Goal: Check status: Check status

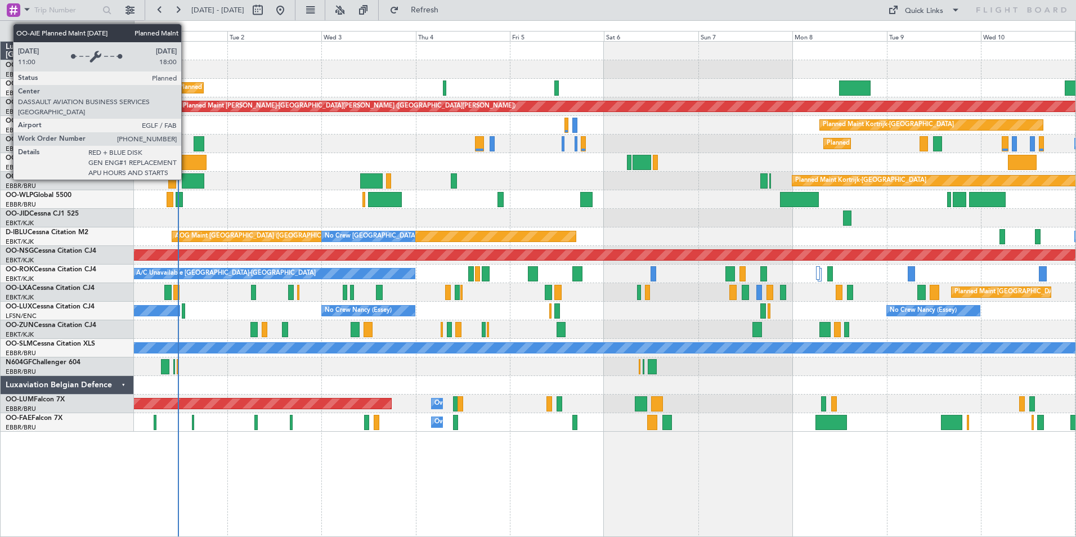
click at [186, 87] on div "Planned Maint [GEOGRAPHIC_DATA] ([GEOGRAPHIC_DATA])" at bounding box center [267, 87] width 177 height 17
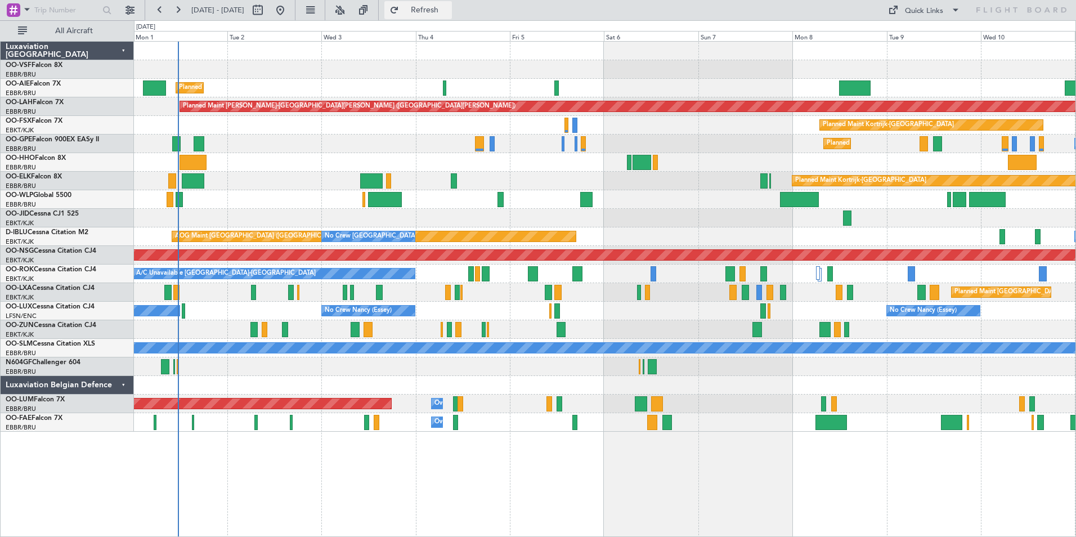
click at [449, 12] on span "Refresh" at bounding box center [424, 10] width 47 height 8
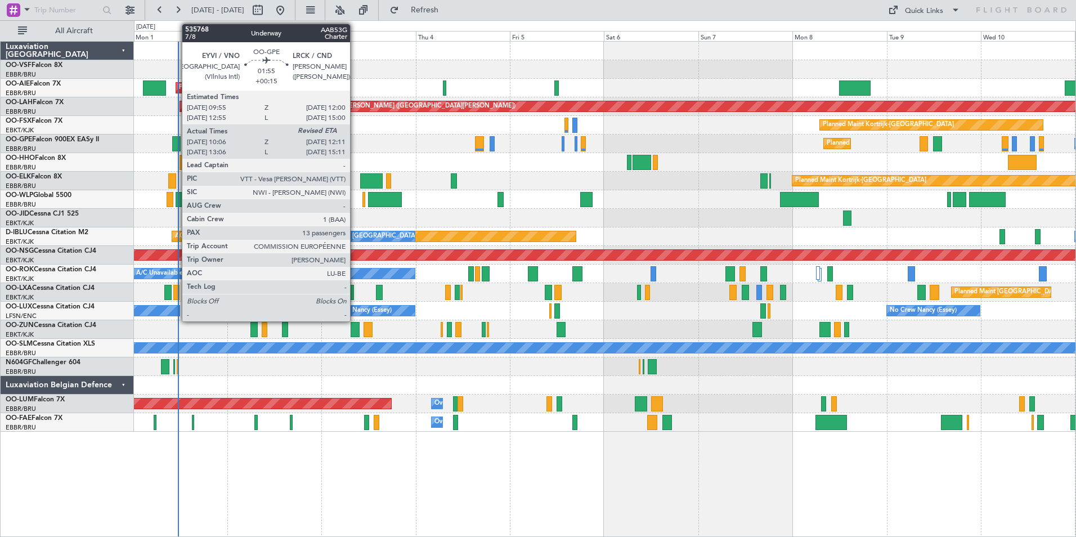
click at [176, 144] on div at bounding box center [176, 143] width 8 height 15
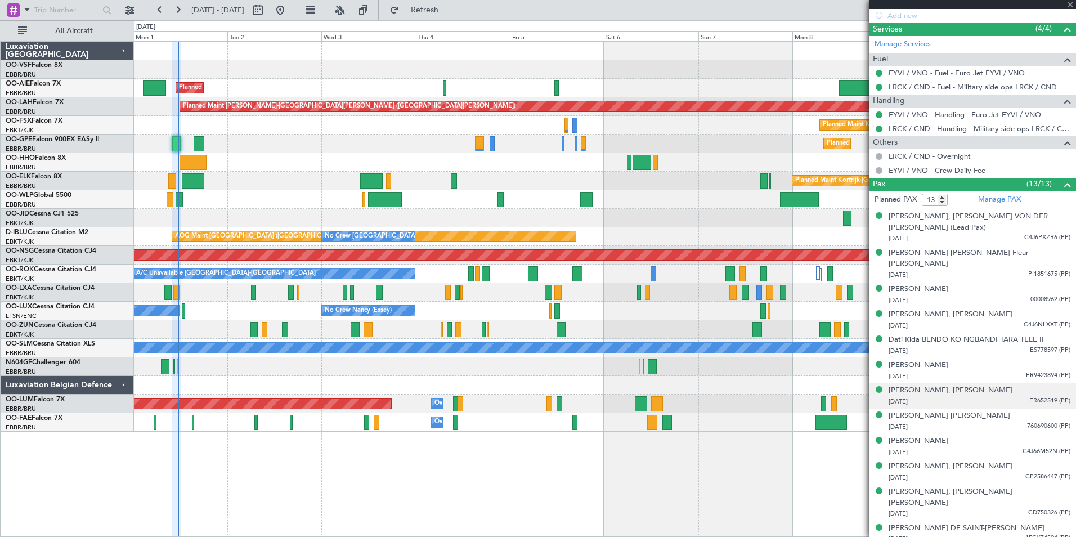
scroll to position [399, 0]
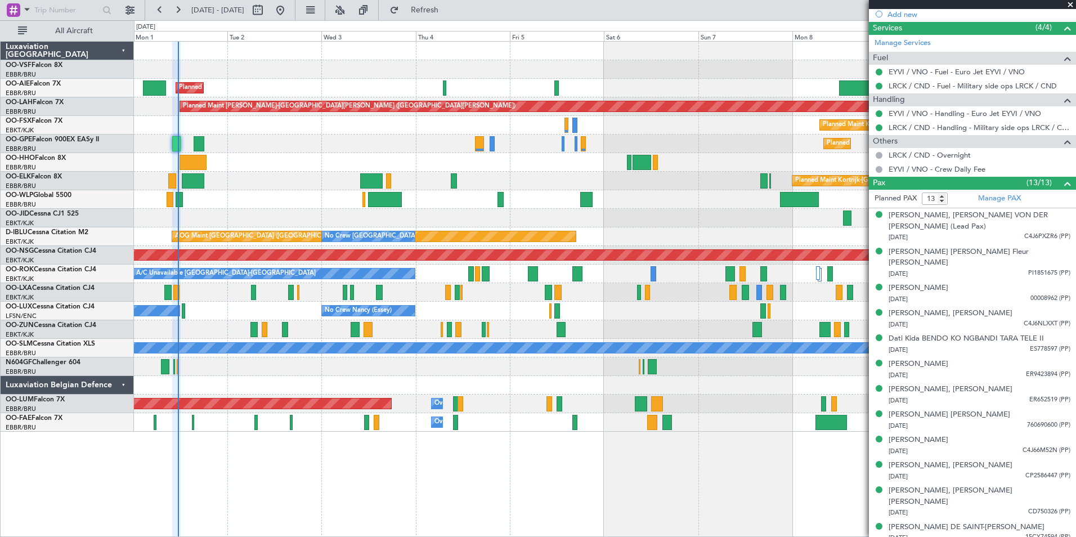
click at [1072, 6] on span at bounding box center [1070, 5] width 11 height 10
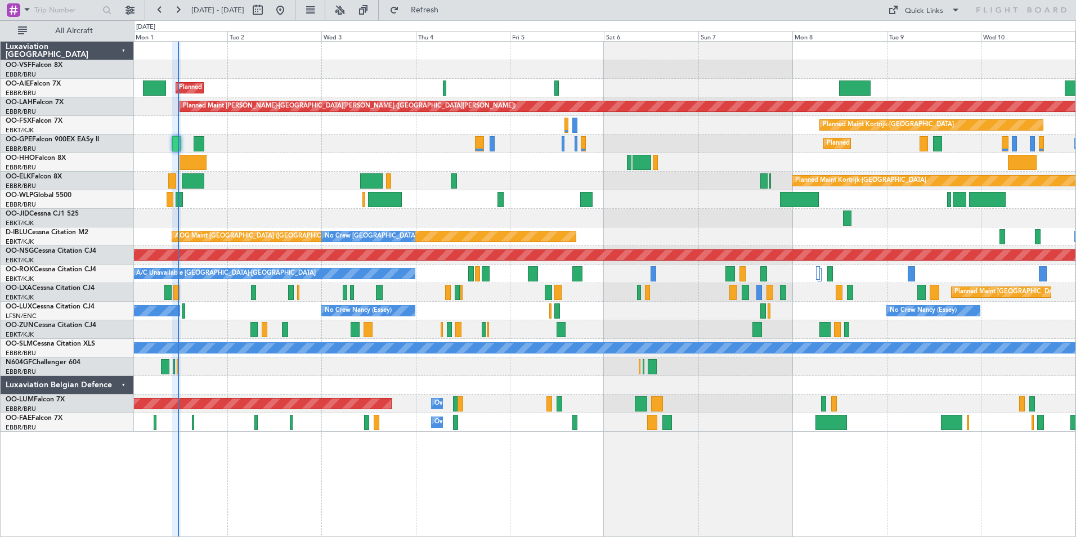
type input "0"
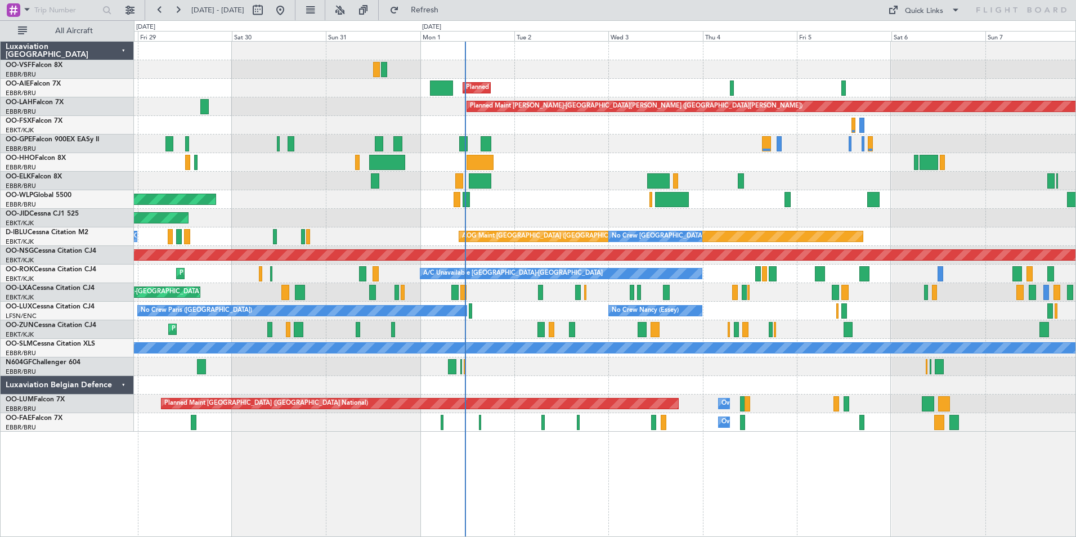
click at [438, 150] on div "Planned Maint [GEOGRAPHIC_DATA] ([GEOGRAPHIC_DATA] National) Planned Maint [GEO…" at bounding box center [605, 144] width 942 height 19
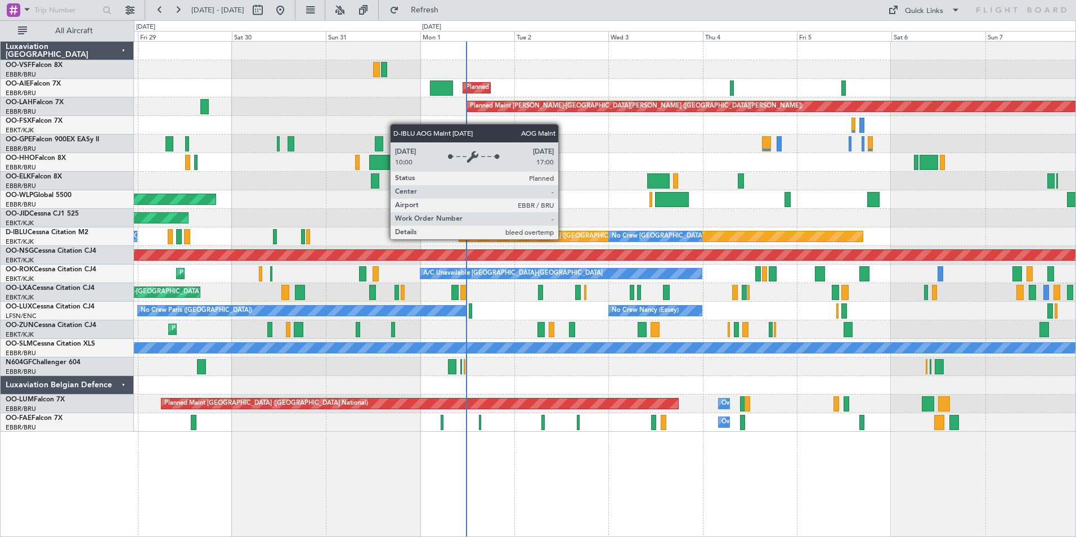
click at [571, 236] on div "AOG Maint [GEOGRAPHIC_DATA] ([GEOGRAPHIC_DATA] National)" at bounding box center [559, 236] width 195 height 17
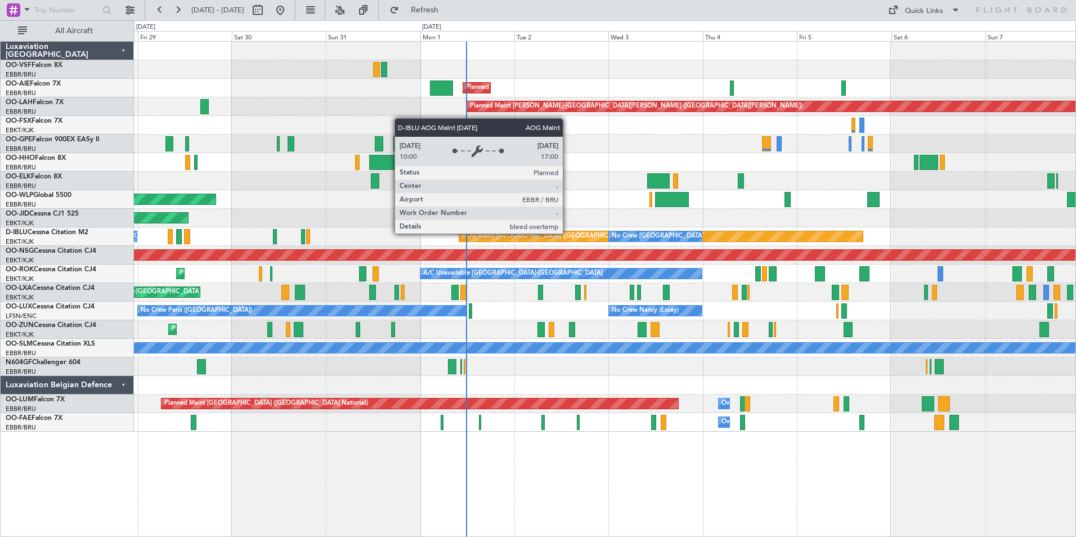
click at [568, 233] on div "AOG Maint [GEOGRAPHIC_DATA] ([GEOGRAPHIC_DATA] National)" at bounding box center [559, 236] width 195 height 17
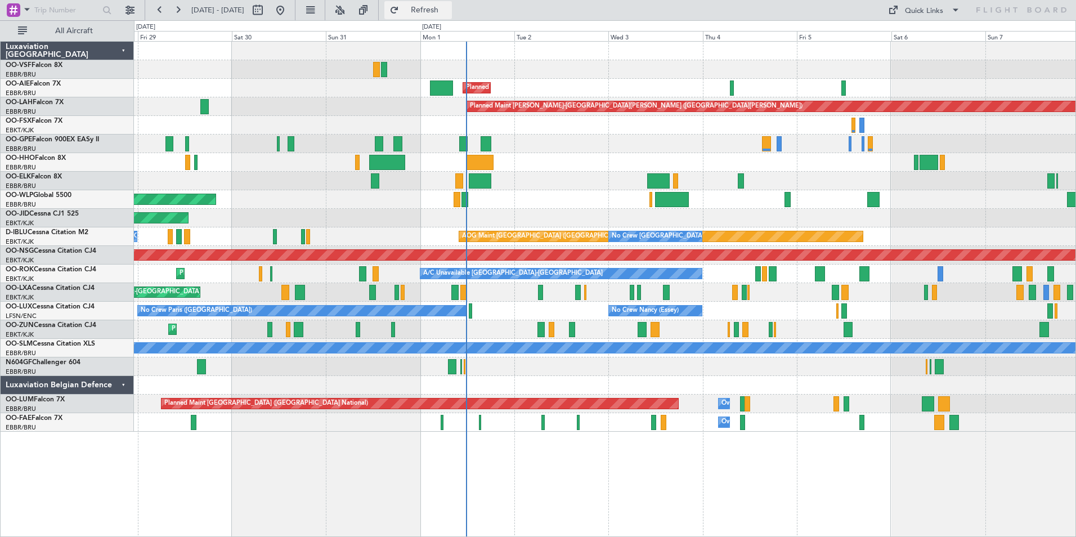
click at [449, 12] on span "Refresh" at bounding box center [424, 10] width 47 height 8
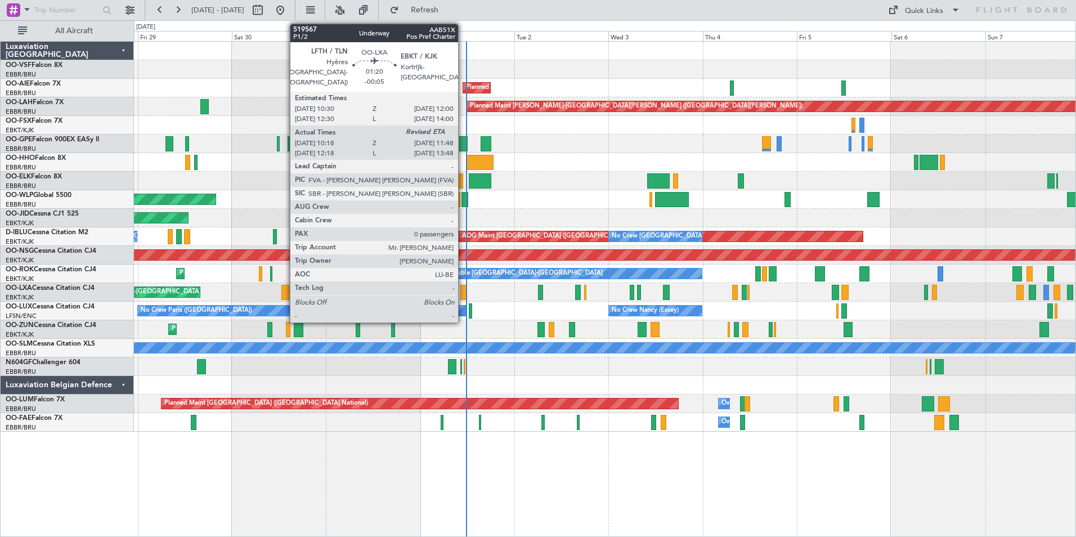
click at [463, 289] on div at bounding box center [463, 292] width 6 height 15
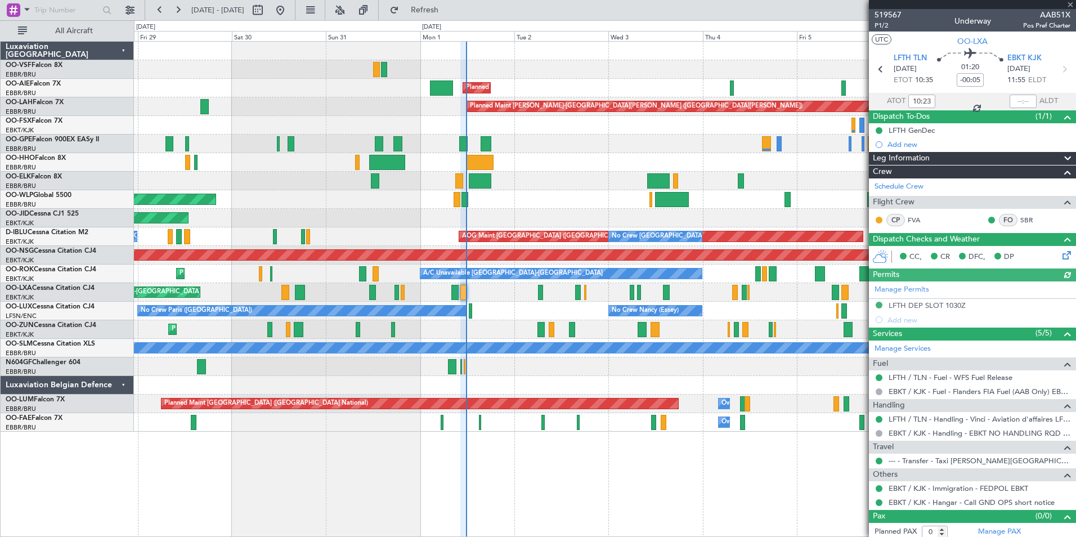
click at [1071, 4] on div at bounding box center [972, 4] width 207 height 9
click at [1071, 4] on span at bounding box center [1070, 5] width 11 height 10
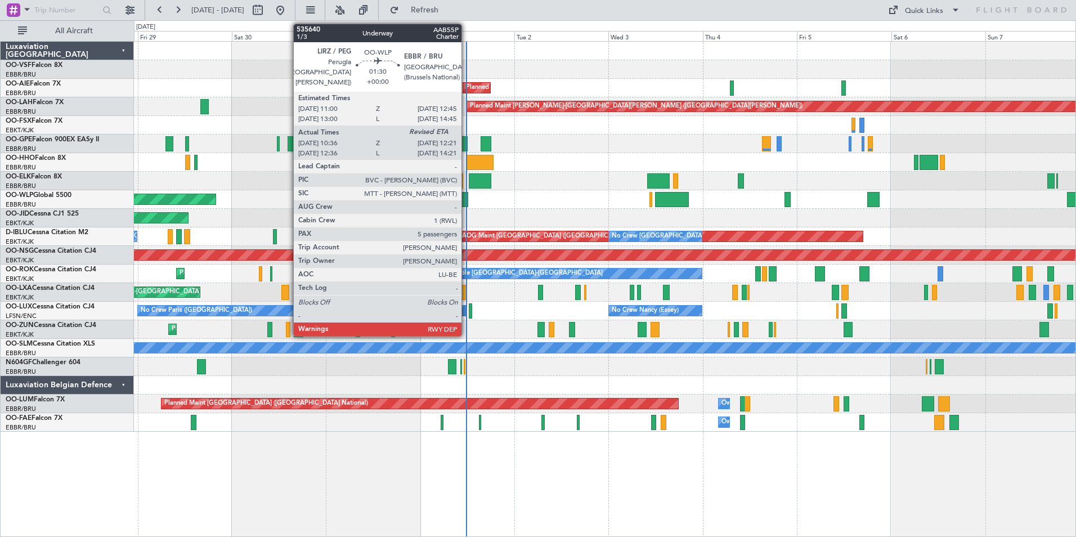
click at [467, 202] on div at bounding box center [465, 199] width 7 height 15
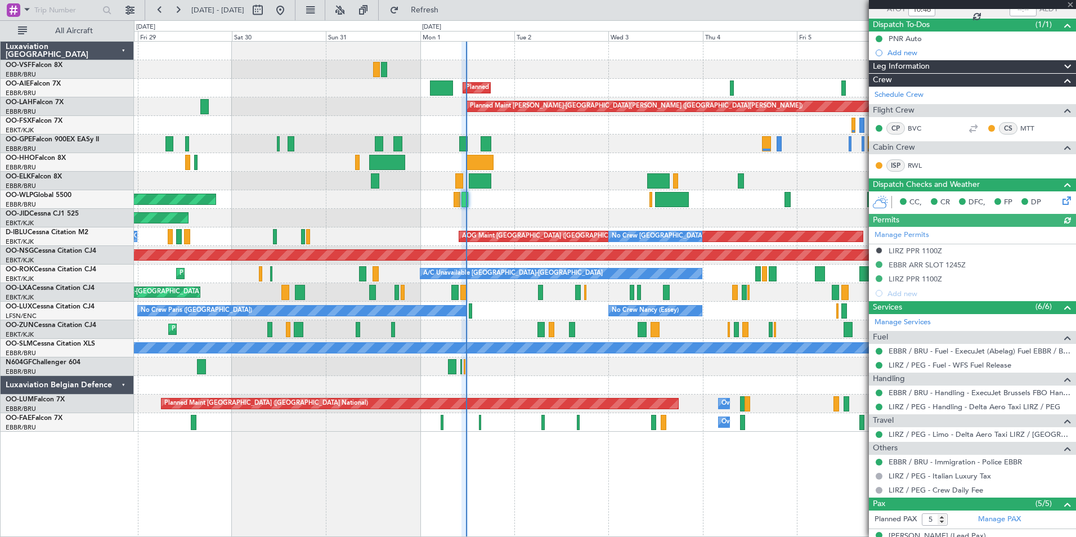
scroll to position [210, 0]
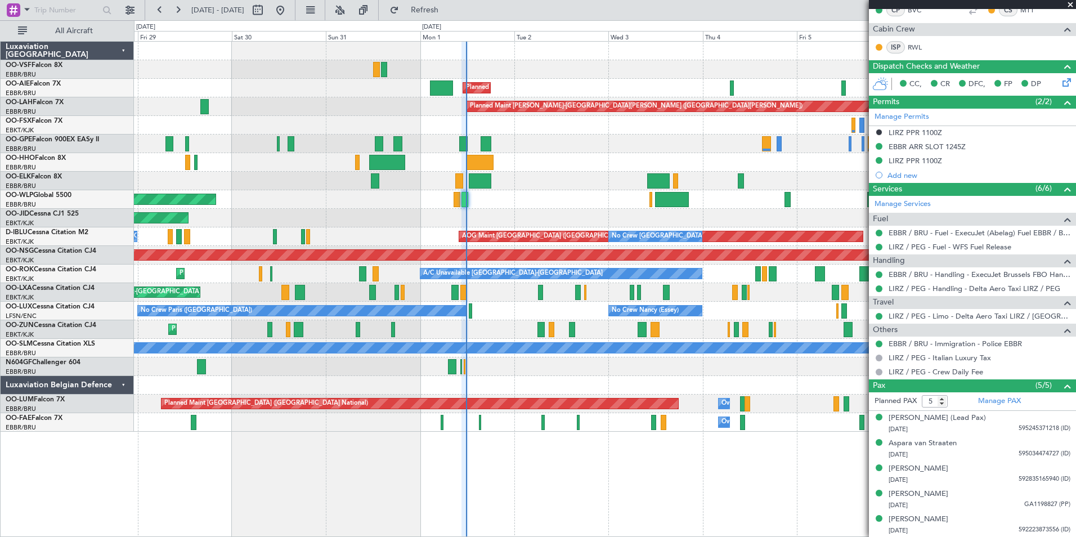
click at [1070, 6] on span at bounding box center [1070, 5] width 11 height 10
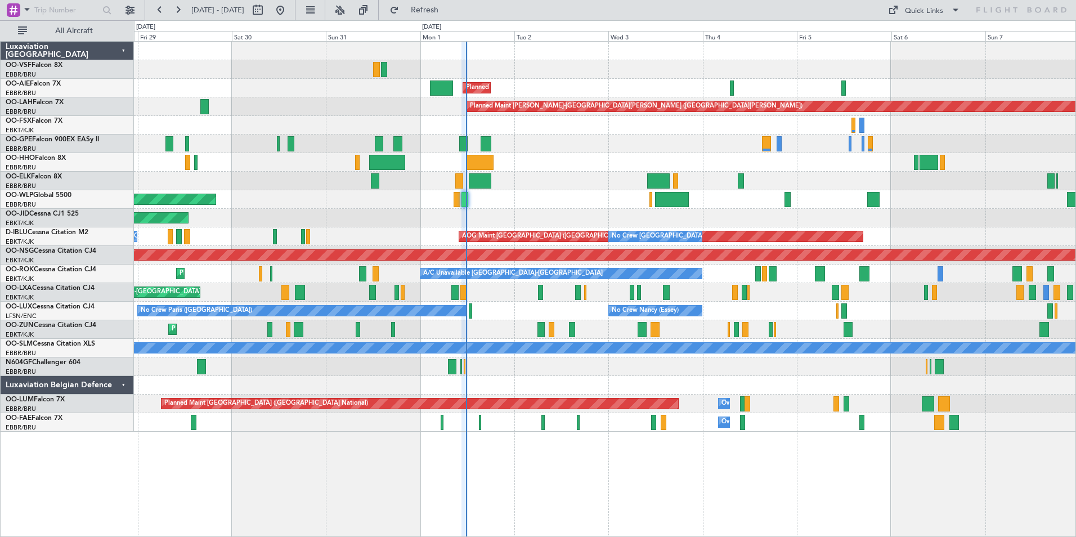
type input "0"
click at [25, 288] on span "OO-LXA" at bounding box center [19, 288] width 26 height 7
